Goal: Navigation & Orientation: Find specific page/section

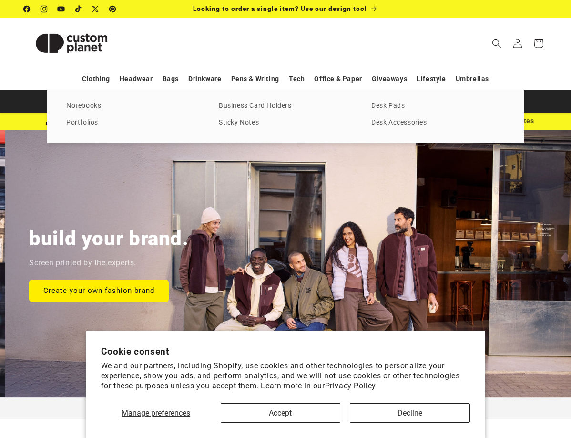
scroll to position [0, 571]
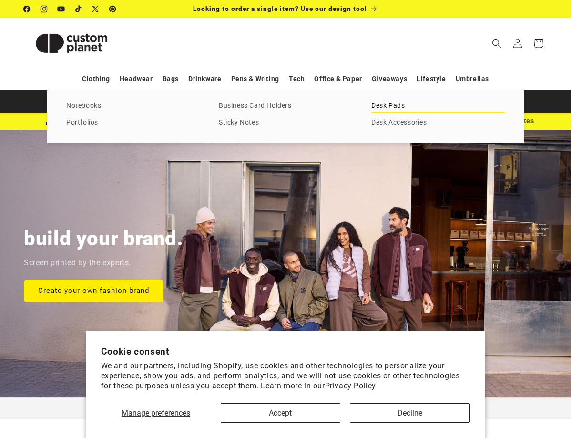
click at [395, 106] on link "Desk Pads" at bounding box center [439, 106] width 134 height 13
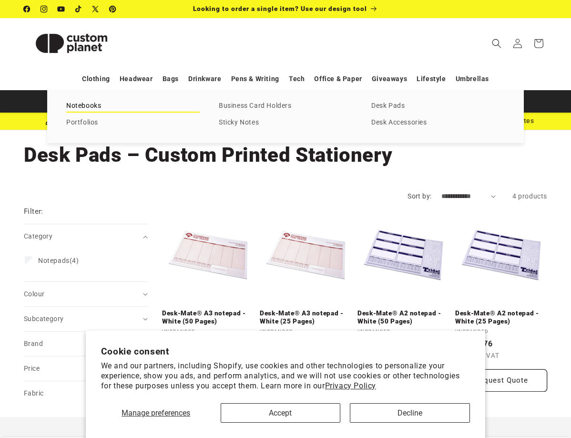
click at [96, 106] on link "Notebooks" at bounding box center [133, 106] width 134 height 13
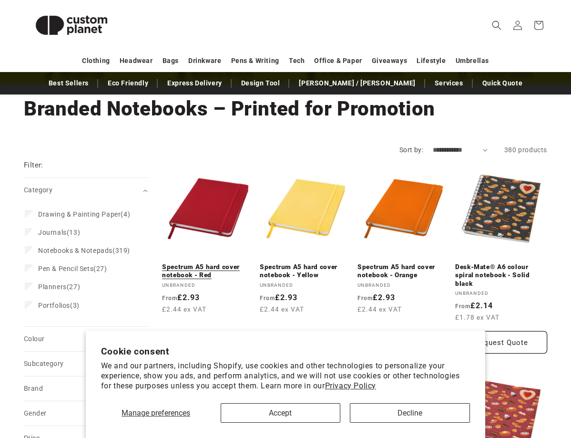
scroll to position [48, 0]
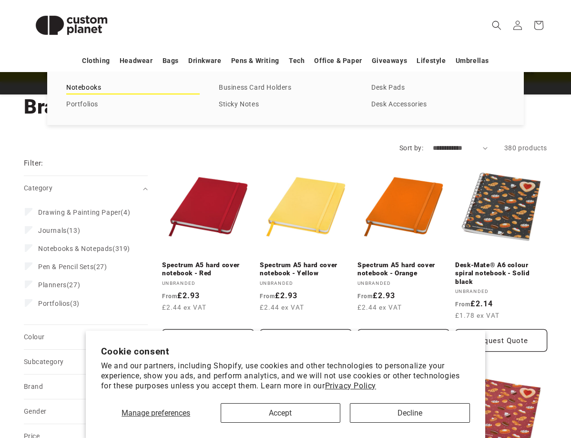
click at [96, 87] on link "Notebooks" at bounding box center [133, 88] width 134 height 13
